Goal: Information Seeking & Learning: Check status

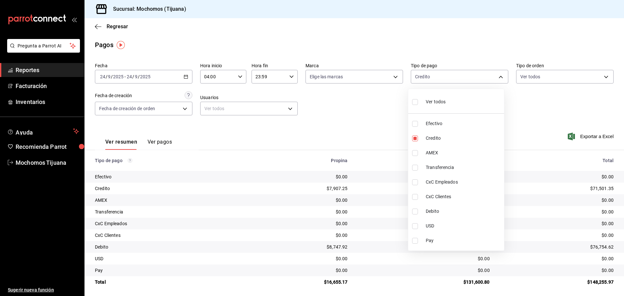
click at [99, 27] on div at bounding box center [312, 148] width 624 height 296
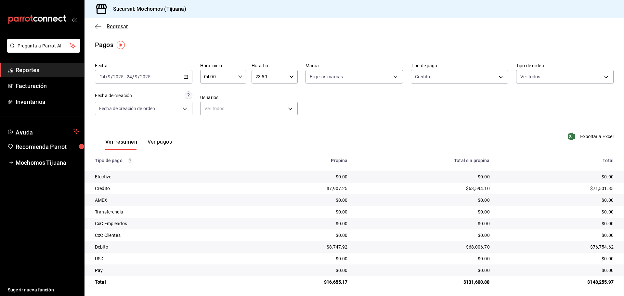
click at [98, 27] on icon "button" at bounding box center [98, 26] width 6 height 0
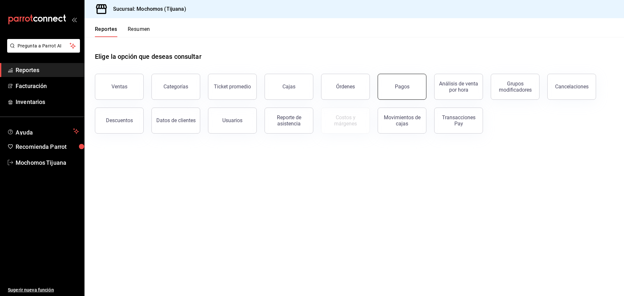
click at [408, 84] on div "Pagos" at bounding box center [402, 86] width 15 height 6
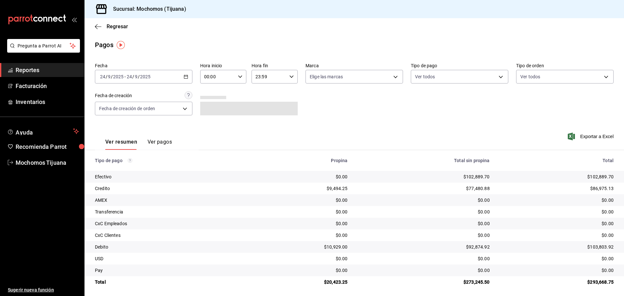
click at [238, 77] on icon "button" at bounding box center [240, 76] width 5 height 5
click at [207, 125] on span "04" at bounding box center [210, 123] width 13 height 5
type input "04:00"
click at [498, 80] on div at bounding box center [312, 148] width 624 height 296
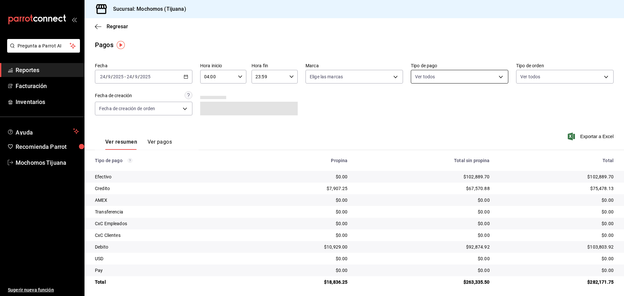
click at [496, 77] on body "Pregunta a Parrot AI Reportes Facturación Inventarios Ayuda Recomienda Parrot M…" at bounding box center [312, 148] width 624 height 296
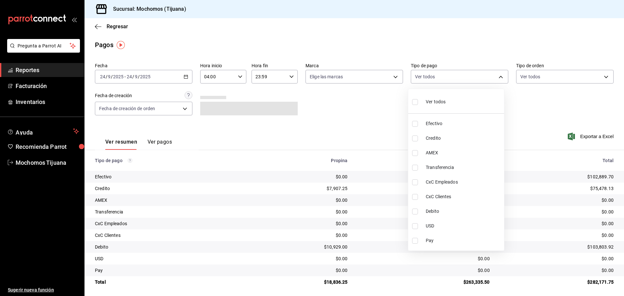
click at [454, 136] on span "Credito" at bounding box center [464, 138] width 76 height 7
type input "a27a072c-b141-4985-9f83-ae60dbe2196b"
checkbox input "true"
click at [458, 210] on span "Debito" at bounding box center [466, 211] width 76 height 7
type input "a27a072c-b141-4985-9f83-ae60dbe2196b,b7370aa5-450f-4a05-bab4-2784151f97fb"
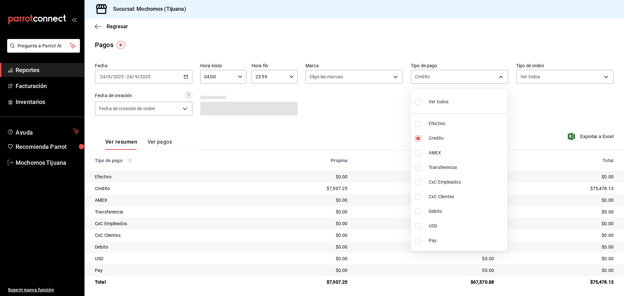
checkbox input "true"
click at [416, 102] on input "checkbox" at bounding box center [415, 102] width 6 height 6
checkbox input "true"
type input "e823c082-5bf3-4e6e-b961-f7623faa40a9,a27a072c-b141-4985-9f83-ae60dbe2196b,28e67…"
checkbox input "true"
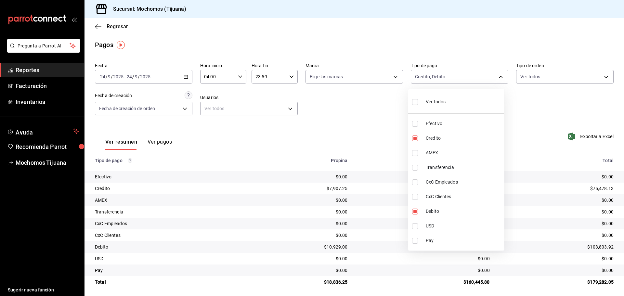
checkbox input "true"
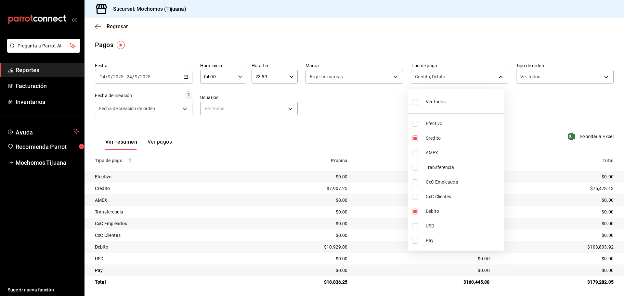
checkbox input "true"
click at [416, 102] on input "checkbox" at bounding box center [418, 102] width 6 height 6
checkbox input "false"
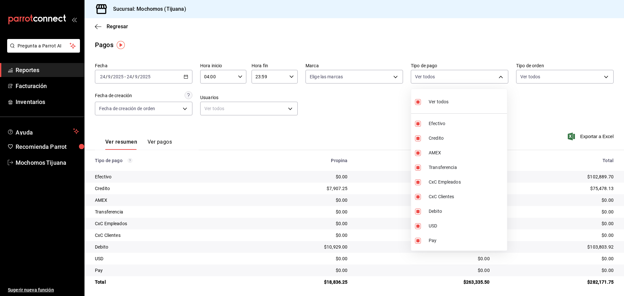
checkbox input "false"
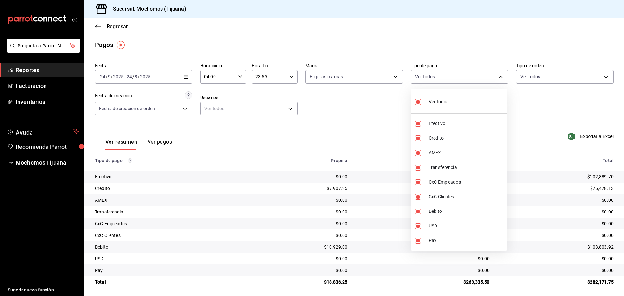
checkbox input "false"
click at [459, 127] on li "Efectivo" at bounding box center [459, 123] width 96 height 15
type input "e823c082-5bf3-4e6e-b961-f7623faa40a9"
checkbox input "true"
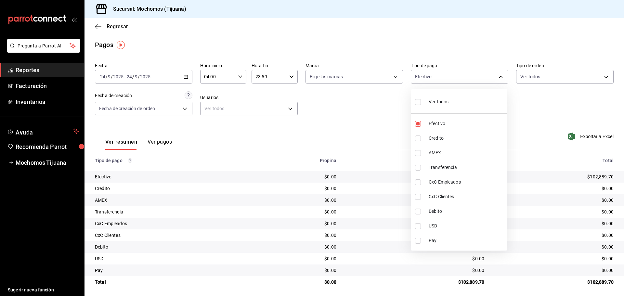
click at [376, 129] on div at bounding box center [312, 148] width 624 height 296
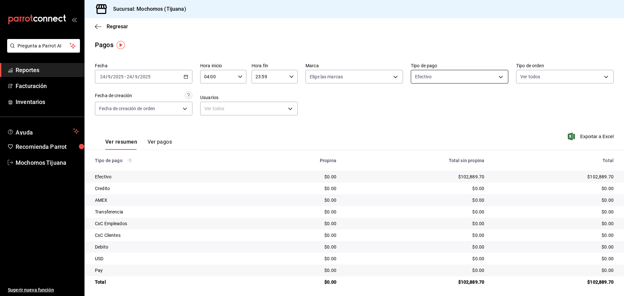
click at [501, 77] on body "Pregunta a Parrot AI Reportes Facturación Inventarios Ayuda Recomienda Parrot M…" at bounding box center [312, 148] width 624 height 296
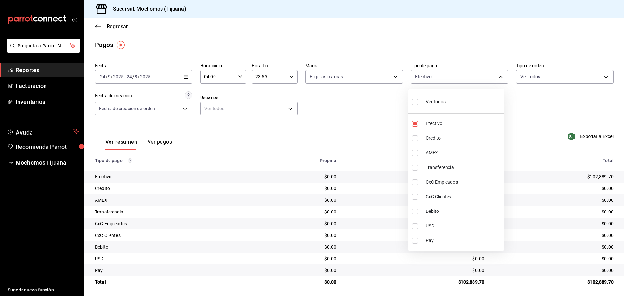
click at [460, 107] on li "Ver todos" at bounding box center [456, 101] width 96 height 19
type input "e823c082-5bf3-4e6e-b961-f7623faa40a9,a27a072c-b141-4985-9f83-ae60dbe2196b,28e67…"
checkbox input "true"
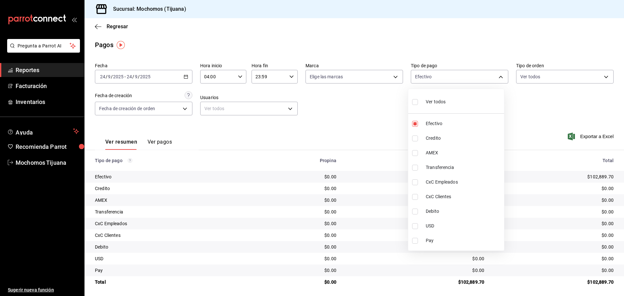
checkbox input "true"
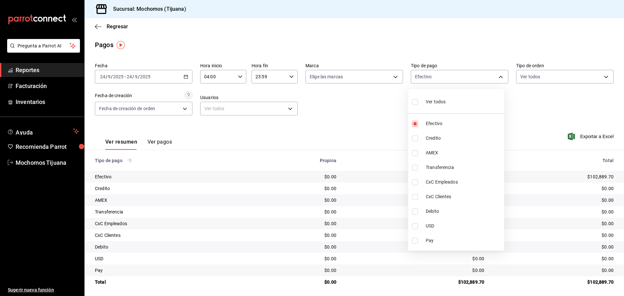
checkbox input "true"
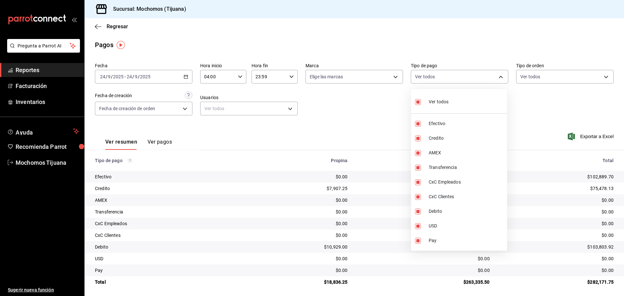
click at [419, 105] on label at bounding box center [419, 101] width 8 height 9
click at [419, 105] on input "checkbox" at bounding box center [418, 102] width 6 height 6
checkbox input "true"
type input "e823c082-5bf3-4e6e-b961-f7623faa40a9,a27a072c-b141-4985-9f83-ae60dbe2196b,28e67…"
checkbox input "true"
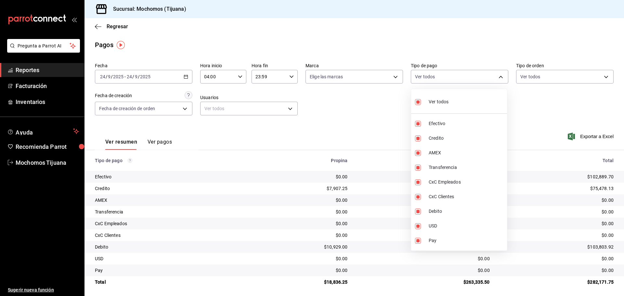
checkbox input "true"
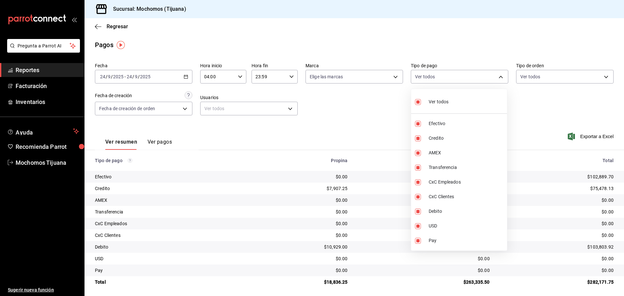
checkbox input "true"
click at [417, 101] on input "checkbox" at bounding box center [418, 102] width 6 height 6
checkbox input "false"
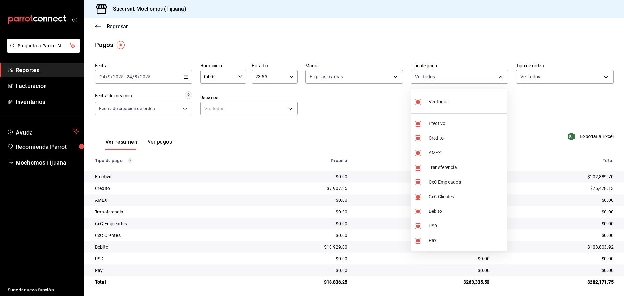
checkbox input "false"
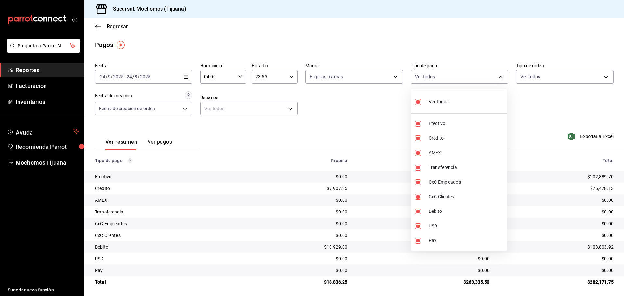
checkbox input "false"
